Goal: Task Accomplishment & Management: Use online tool/utility

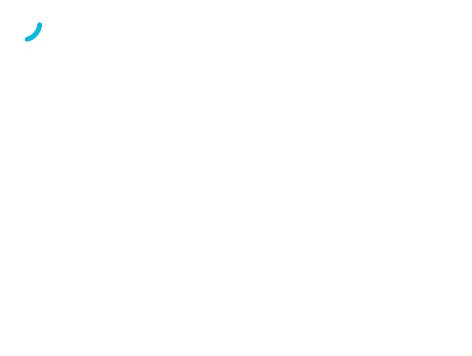
click at [406, 44] on div at bounding box center [235, 23] width 465 height 41
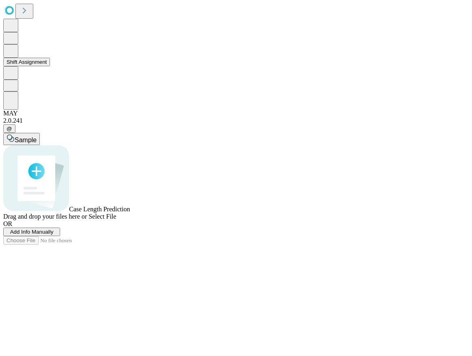
click at [18, 58] on button at bounding box center [10, 50] width 15 height 13
click at [41, 66] on button "Shift Assignment" at bounding box center [26, 62] width 47 height 9
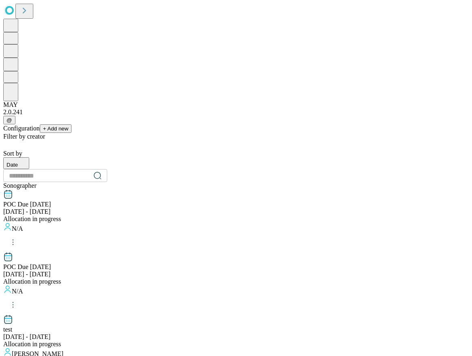
click at [90, 167] on input "text" at bounding box center [46, 175] width 87 height 16
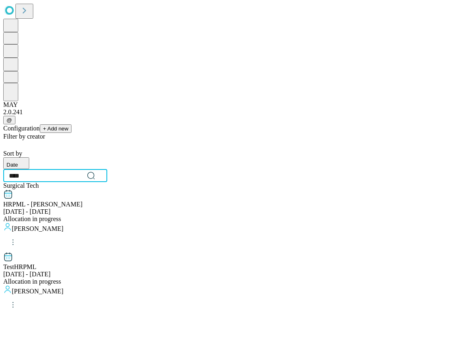
type input "****"
click at [347, 278] on div "Allocation in progress" at bounding box center [235, 281] width 465 height 7
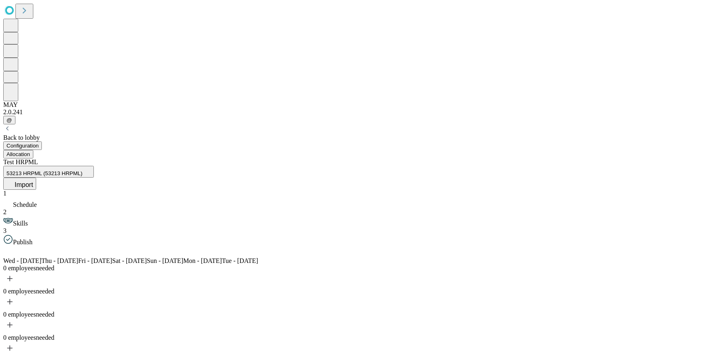
click at [74, 134] on div "Back to lobby" at bounding box center [350, 137] width 695 height 7
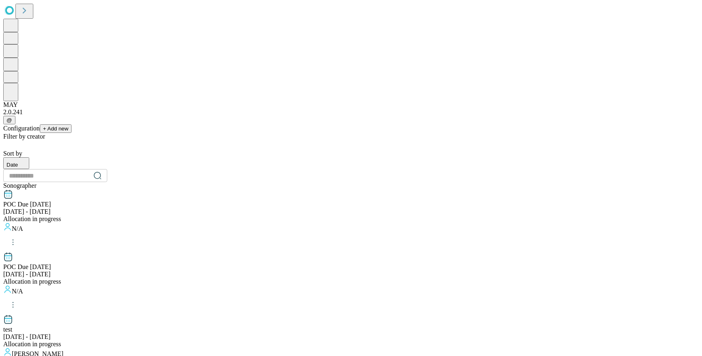
scroll to position [1, 0]
click at [90, 167] on input "text" at bounding box center [46, 175] width 87 height 16
type input "***"
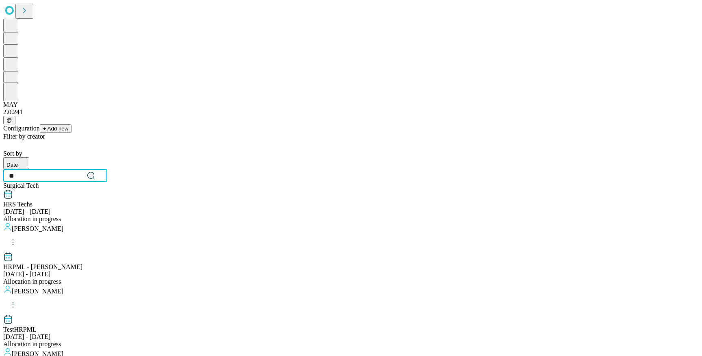
type input "**"
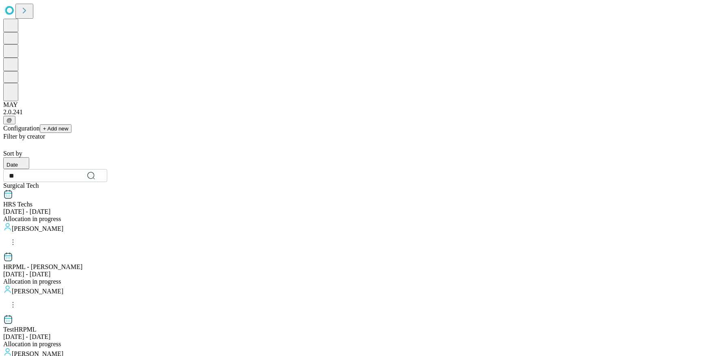
scroll to position [80, 0]
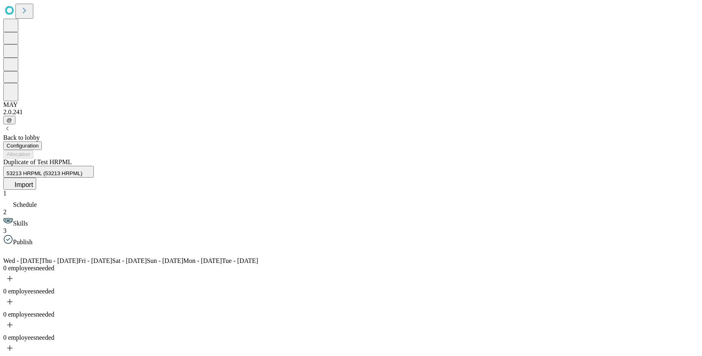
click at [75, 134] on div "Back to lobby" at bounding box center [350, 137] width 695 height 7
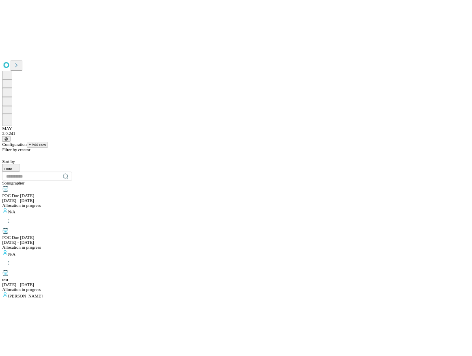
scroll to position [844, 0]
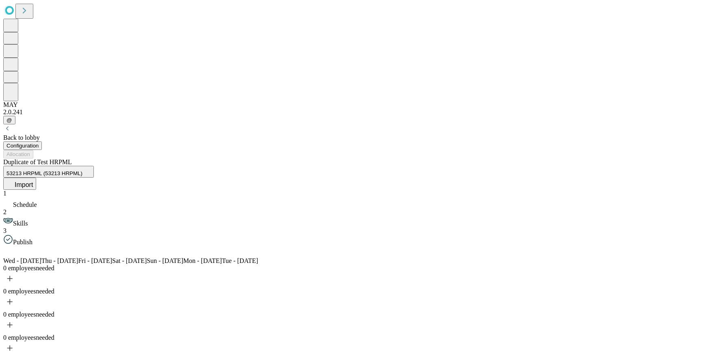
click at [33, 181] on span "Import" at bounding box center [24, 184] width 18 height 7
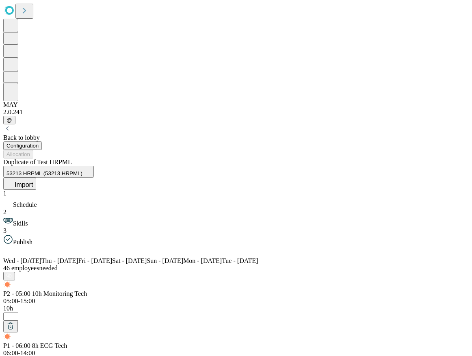
scroll to position [45, 0]
click at [58, 134] on div "Back to lobby" at bounding box center [235, 137] width 465 height 7
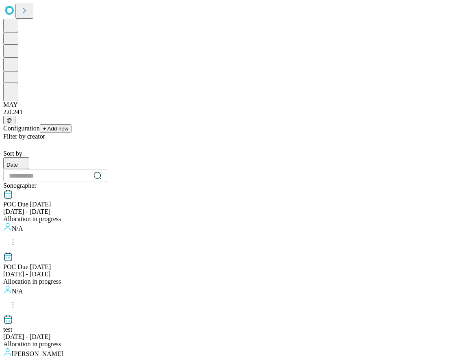
scroll to position [843, 61]
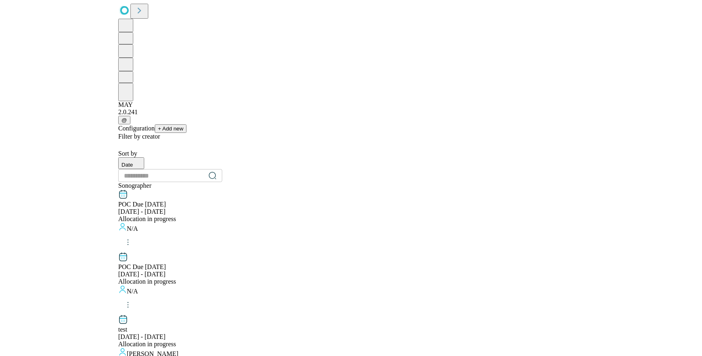
scroll to position [859, 0]
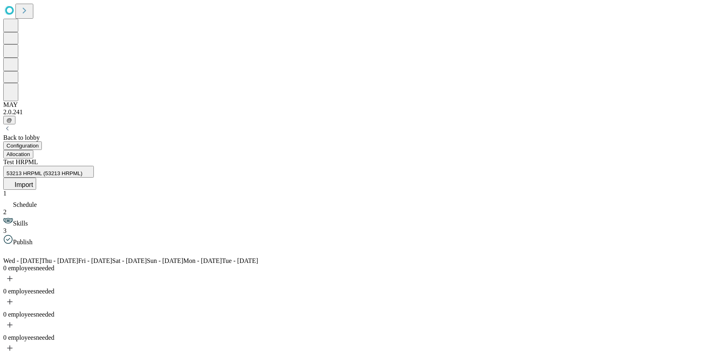
scroll to position [334, 0]
drag, startPoint x: 127, startPoint y: 36, endPoint x: 117, endPoint y: 37, distance: 9.8
click at [123, 141] on div "Configuration Allocation" at bounding box center [350, 149] width 695 height 17
click at [33, 150] on button "Allocation" at bounding box center [18, 154] width 30 height 9
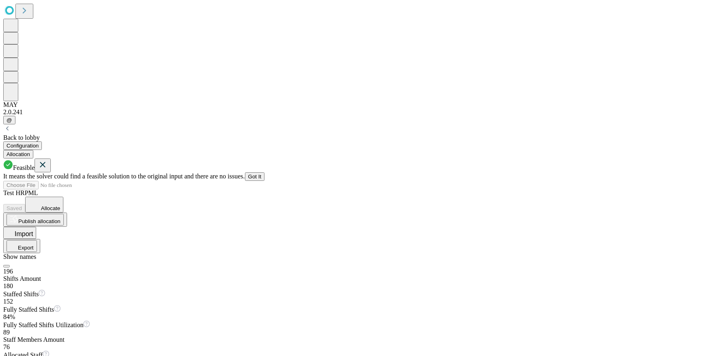
click at [265, 172] on button "Got It" at bounding box center [255, 176] width 20 height 9
